Goal: Information Seeking & Learning: Learn about a topic

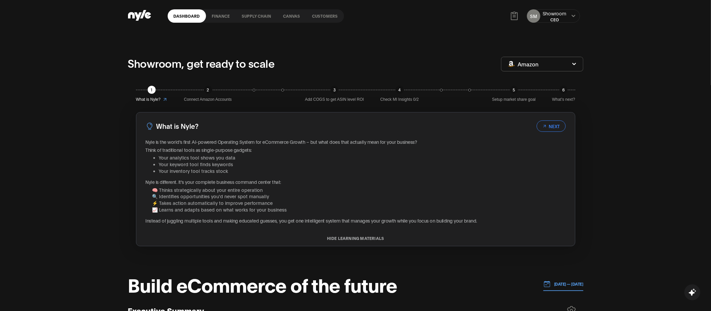
click at [286, 15] on link "Canvas" at bounding box center [291, 15] width 29 height 13
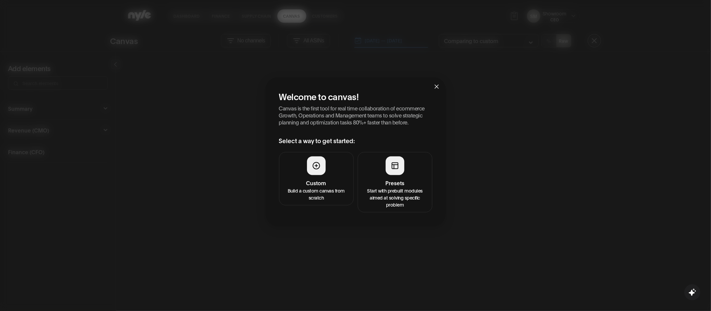
click at [380, 165] on button "Presets Start with prebuilt modules aimed at solving specific problem" at bounding box center [395, 182] width 75 height 60
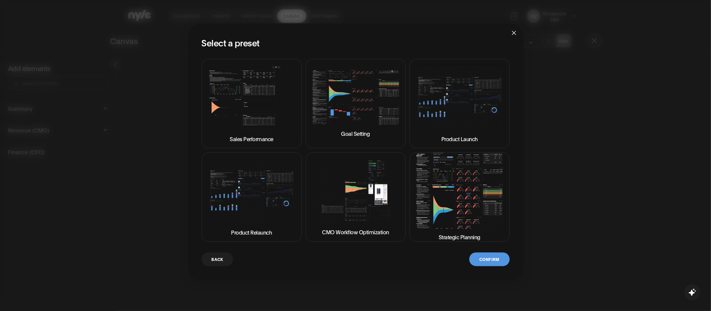
click at [346, 200] on img at bounding box center [355, 191] width 89 height 66
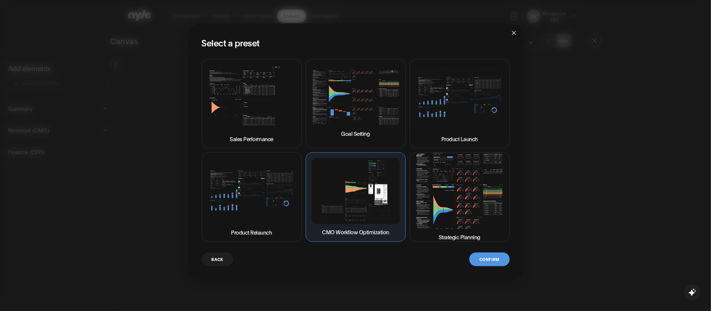
click at [487, 263] on button "Confirm" at bounding box center [489, 259] width 40 height 14
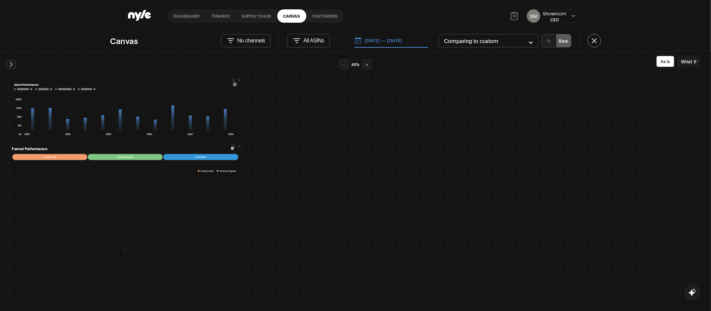
scroll to position [11, 0]
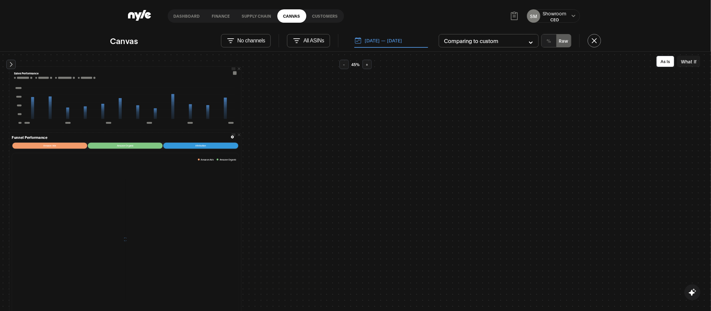
click at [10, 66] on icon at bounding box center [11, 64] width 7 height 7
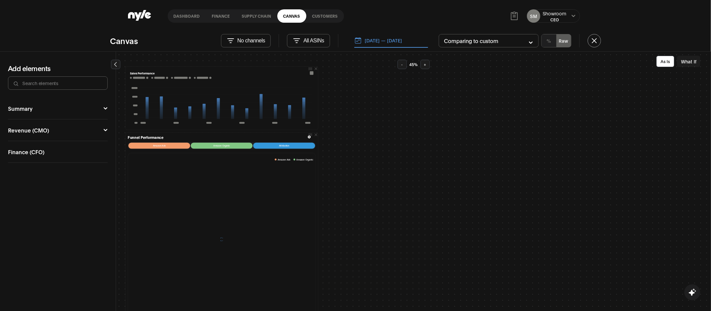
click at [75, 131] on button "Revenue (CMO)" at bounding box center [58, 129] width 100 height 5
click at [21, 157] on div "Organic" at bounding box center [18, 155] width 20 height 5
click at [39, 171] on button "Keyword Performance" at bounding box center [32, 173] width 42 height 16
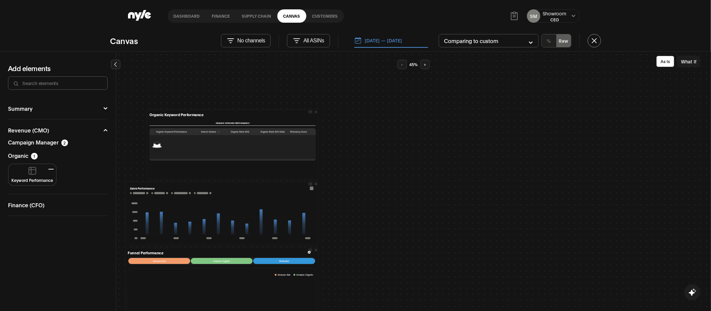
scroll to position [0, 0]
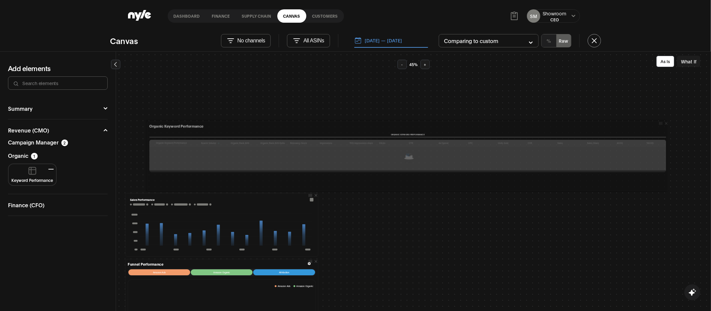
drag, startPoint x: 318, startPoint y: 137, endPoint x: 668, endPoint y: 139, distance: 350.3
click at [668, 139] on div "Organic Keyword Performance Organic Keyword Performance Organic Keyword Perform…" at bounding box center [408, 156] width 524 height 72
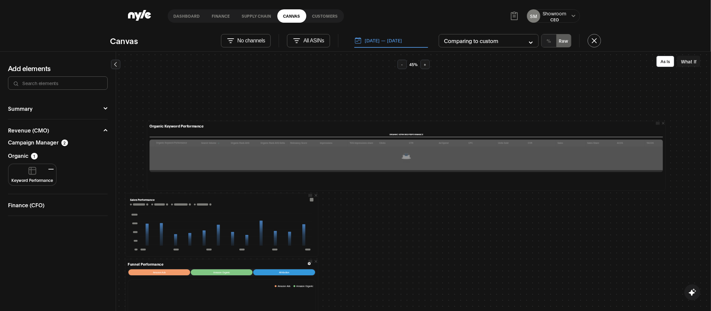
click at [322, 19] on link "Customers" at bounding box center [325, 15] width 38 height 13
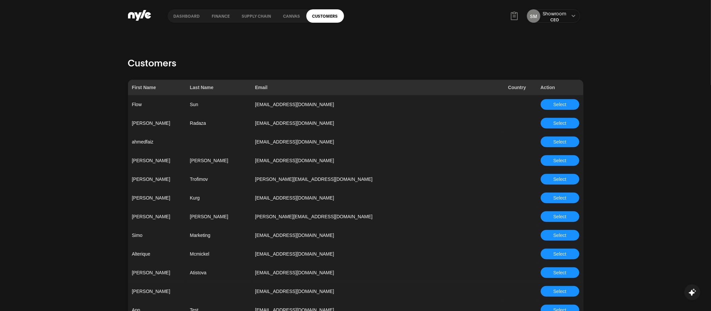
scroll to position [546, 0]
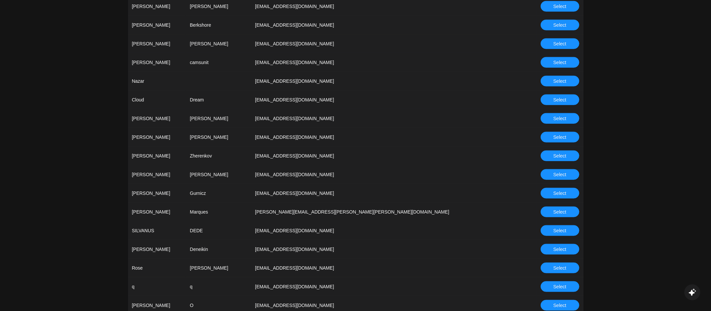
click at [546, 153] on button "Select" at bounding box center [560, 155] width 39 height 11
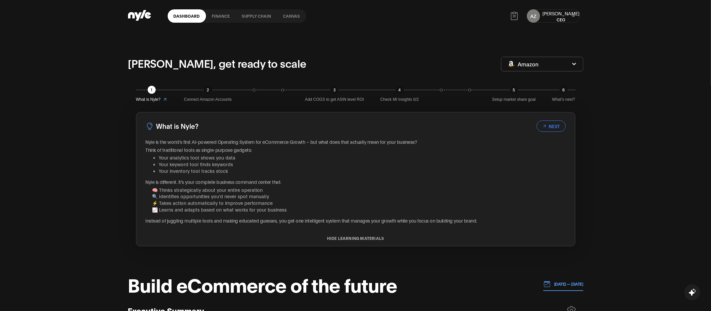
click at [286, 17] on link "Canvas" at bounding box center [291, 15] width 29 height 13
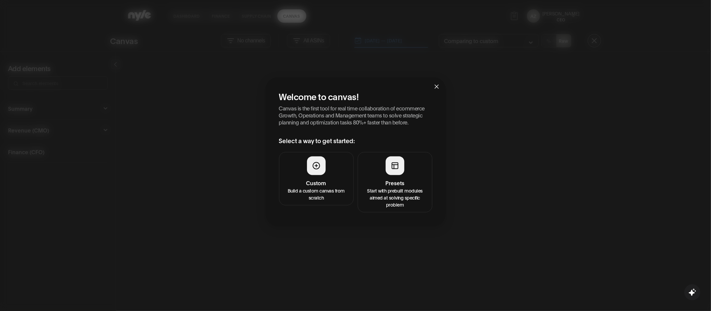
click at [392, 160] on div at bounding box center [395, 165] width 19 height 19
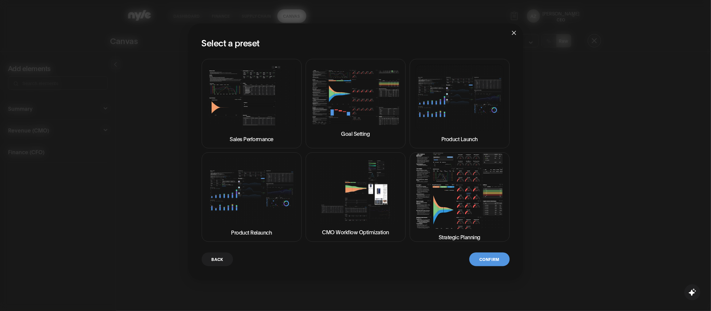
click at [344, 193] on img at bounding box center [355, 191] width 89 height 66
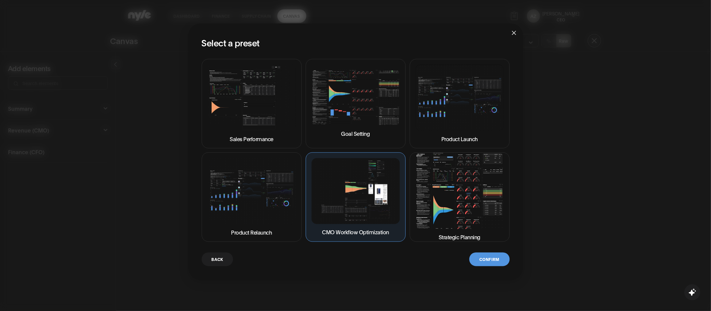
click at [490, 261] on button "Confirm" at bounding box center [489, 259] width 40 height 14
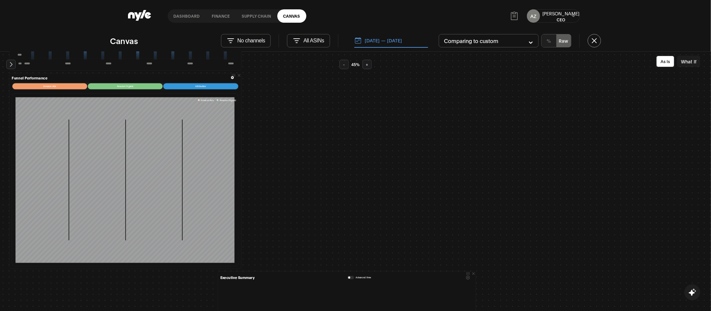
scroll to position [67, 0]
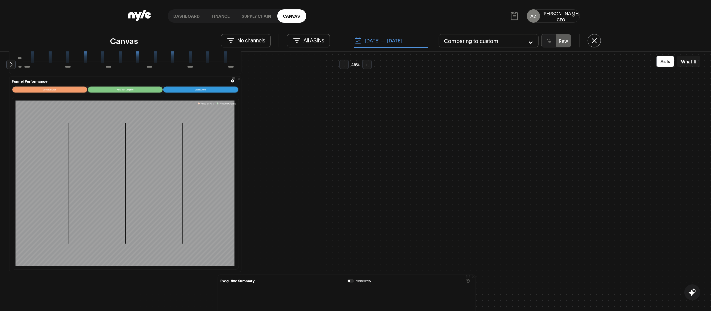
click at [10, 65] on icon at bounding box center [11, 64] width 7 height 7
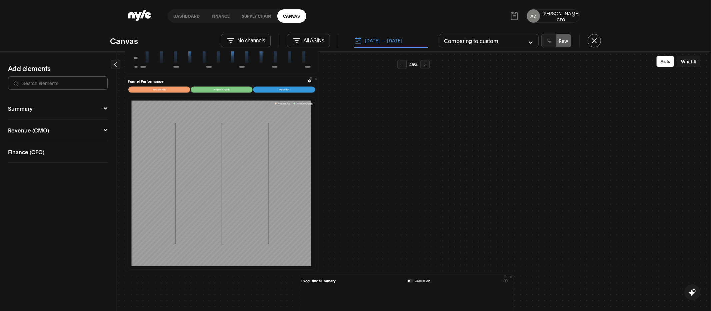
click at [52, 129] on button "Revenue (CMO)" at bounding box center [58, 129] width 100 height 5
click at [21, 157] on div "Organic" at bounding box center [18, 155] width 20 height 5
click at [34, 172] on img at bounding box center [32, 169] width 8 height 8
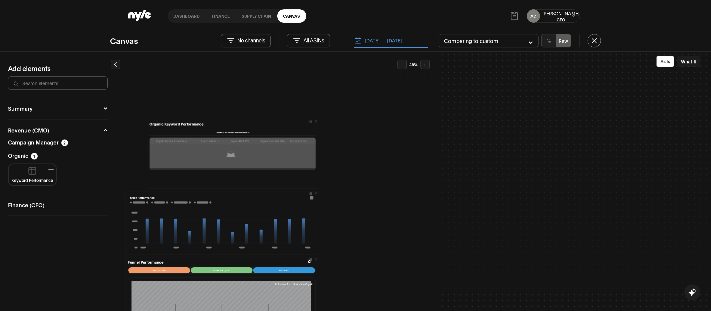
scroll to position [0, 0]
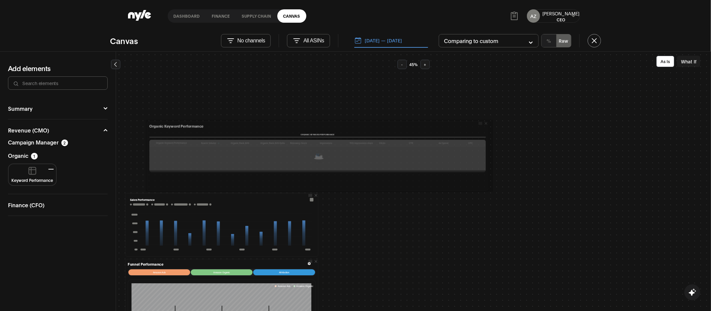
drag, startPoint x: 317, startPoint y: 133, endPoint x: 487, endPoint y: 128, distance: 170.4
click at [487, 128] on div "Organic Keyword Performance Organic Keyword Performance Organic Keyword Perform…" at bounding box center [318, 156] width 344 height 72
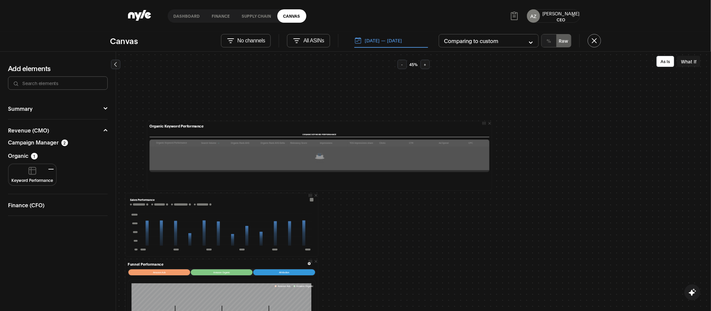
click at [376, 46] on button "[DATE] — [DATE]" at bounding box center [391, 41] width 74 height 14
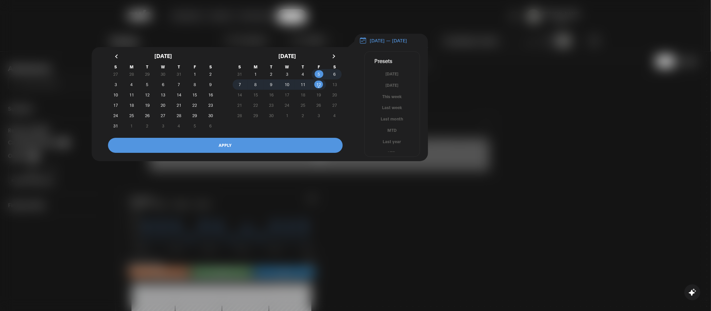
click at [115, 61] on button "button" at bounding box center [117, 56] width 12 height 12
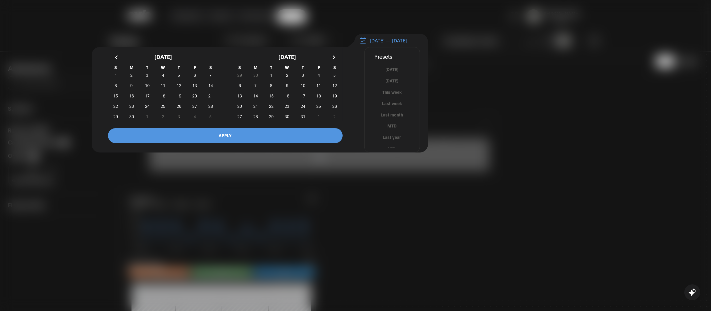
click at [115, 61] on button "button" at bounding box center [117, 57] width 12 height 12
click at [178, 78] on span "1" at bounding box center [179, 75] width 2 height 12
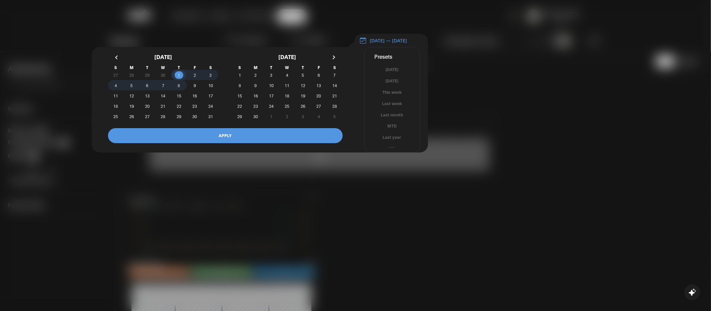
click at [179, 91] on span "8" at bounding box center [179, 85] width 2 height 12
click at [187, 139] on button "APPLY" at bounding box center [225, 135] width 235 height 15
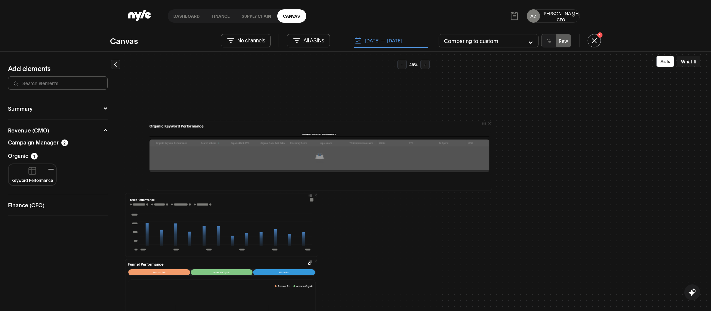
scroll to position [3, 0]
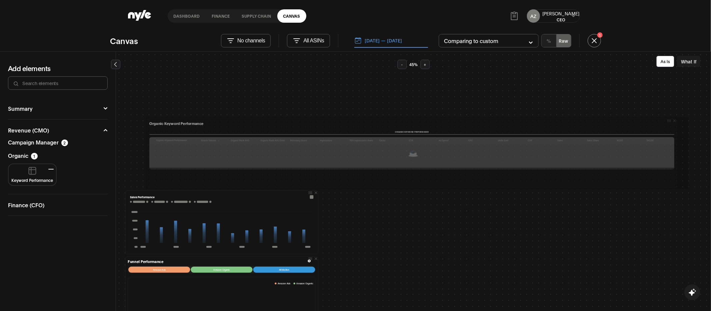
drag, startPoint x: 491, startPoint y: 153, endPoint x: 677, endPoint y: 155, distance: 185.7
click at [677, 155] on div at bounding box center [678, 153] width 2 height 68
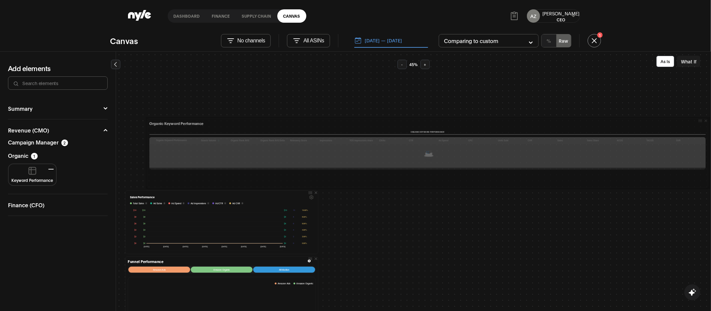
drag, startPoint x: 686, startPoint y: 144, endPoint x: 708, endPoint y: 142, distance: 22.4
click at [708, 142] on div "Sales Performance Total Sales i Ad Sales i Ad Spend i Ad Impressions i Ad CTR i…" at bounding box center [413, 181] width 595 height 259
